Goal: Transaction & Acquisition: Obtain resource

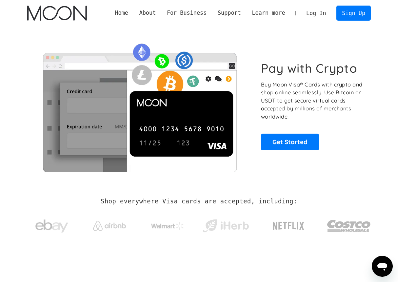
click at [307, 15] on link "Log In" at bounding box center [315, 13] width 31 height 14
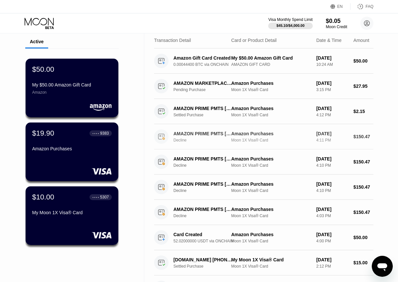
scroll to position [21, 0]
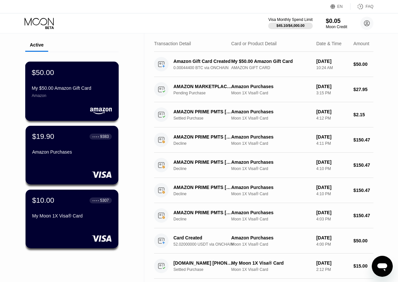
click at [51, 101] on div "$50.00 My $50.00 Amazon Gift Card Amazon" at bounding box center [72, 91] width 94 height 59
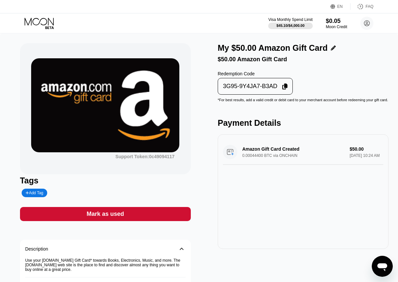
click at [286, 90] on div "3G95-9Y4JA7-B3AD" at bounding box center [254, 86] width 71 height 13
